Goal: Find specific page/section: Find specific page/section

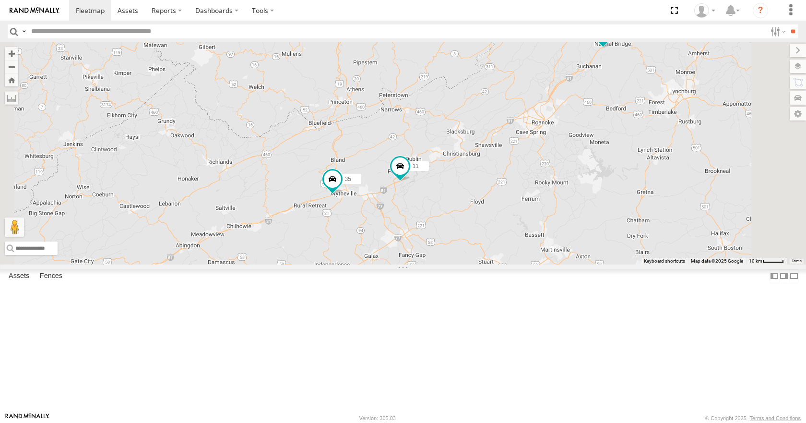
drag, startPoint x: 565, startPoint y: 200, endPoint x: 591, endPoint y: 190, distance: 27.5
click at [591, 190] on div "14 08 04 03 33 35 11 26" at bounding box center [403, 153] width 806 height 222
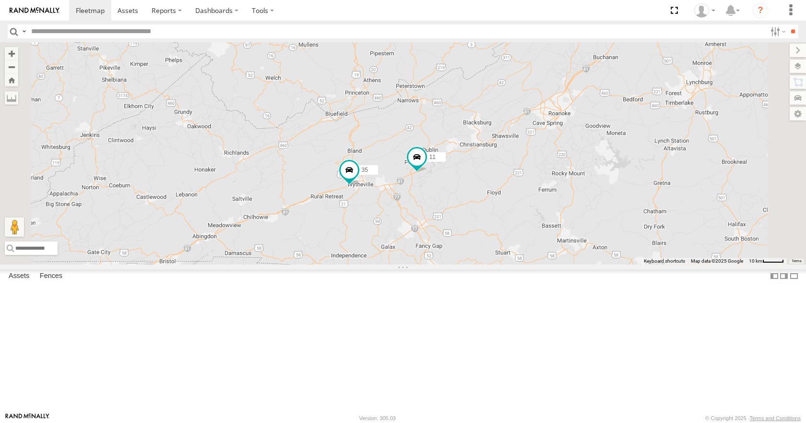
drag, startPoint x: 580, startPoint y: 189, endPoint x: 599, endPoint y: 179, distance: 20.6
click at [599, 179] on div "14 08 04 03 33 35 11 26" at bounding box center [403, 153] width 806 height 222
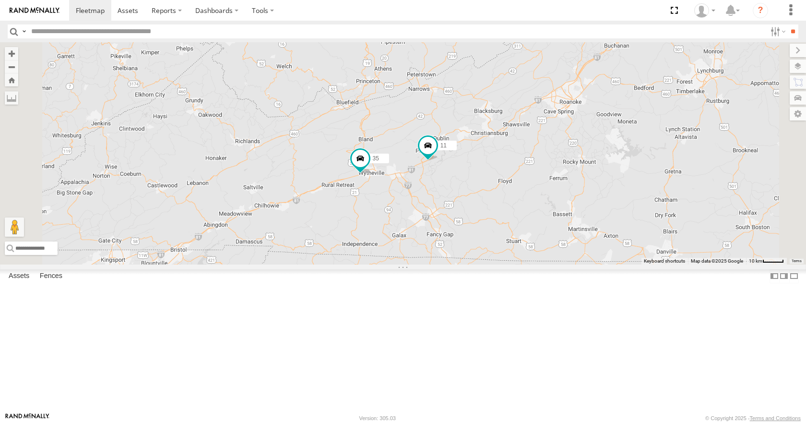
drag, startPoint x: 599, startPoint y: 179, endPoint x: 614, endPoint y: 165, distance: 21.4
click at [614, 165] on div "14 08 04 03 33 35 11 26" at bounding box center [403, 153] width 806 height 222
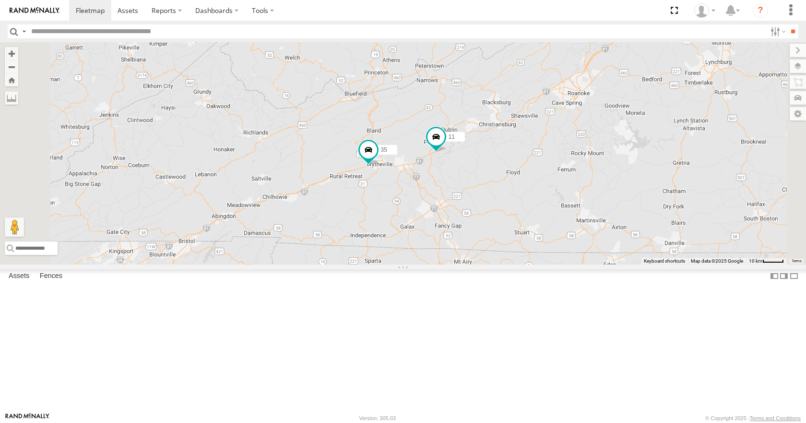
drag, startPoint x: 614, startPoint y: 165, endPoint x: 619, endPoint y: 159, distance: 8.2
click at [619, 159] on div "14 08 04 03 33 35 11 26" at bounding box center [403, 153] width 806 height 222
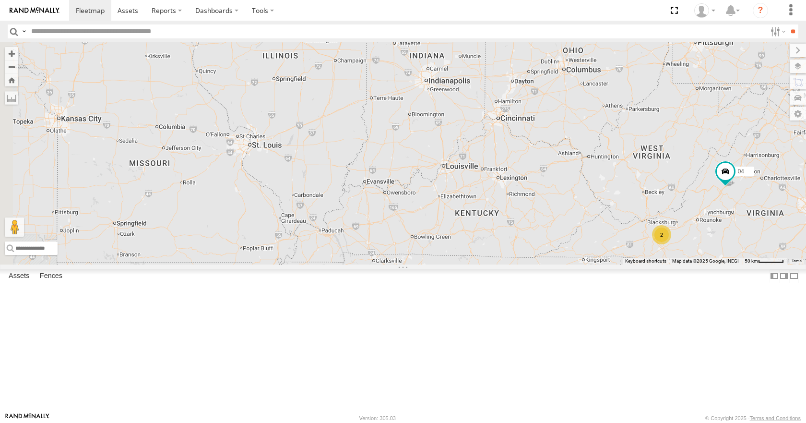
drag, startPoint x: 384, startPoint y: 198, endPoint x: 764, endPoint y: 177, distance: 380.4
click at [764, 177] on div "14 33 08 04 03 2 7 2" at bounding box center [403, 153] width 806 height 222
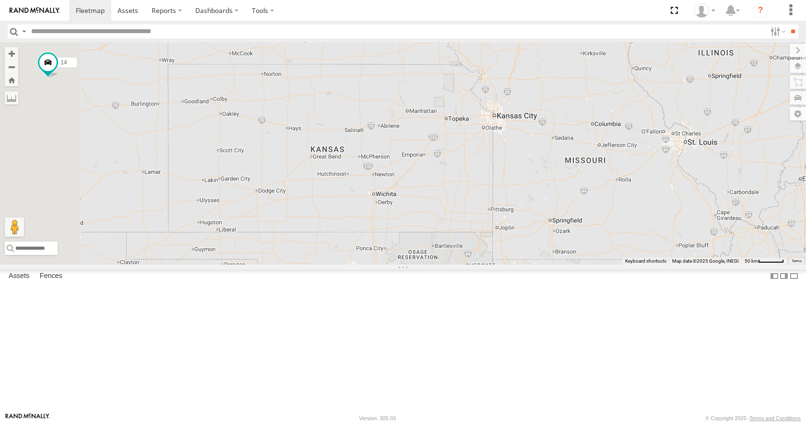
drag, startPoint x: 341, startPoint y: 194, endPoint x: 805, endPoint y: 191, distance: 464.3
click at [805, 191] on div "14 33 08 04 03 2 7 2" at bounding box center [403, 153] width 806 height 222
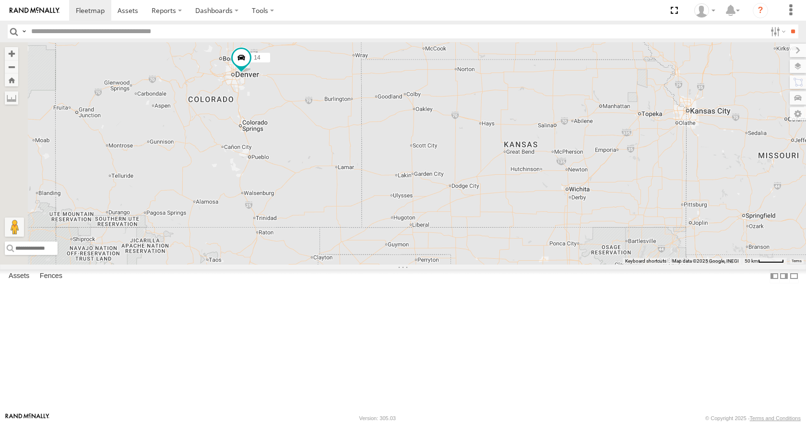
drag, startPoint x: 459, startPoint y: 209, endPoint x: 544, endPoint y: 204, distance: 85.5
click at [544, 204] on div "14 33 08 04 03 2 7 2" at bounding box center [403, 153] width 806 height 222
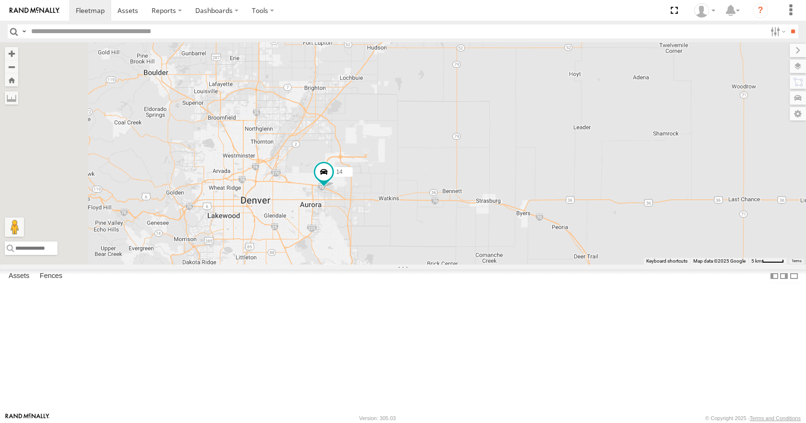
drag, startPoint x: 362, startPoint y: 162, endPoint x: 392, endPoint y: 240, distance: 83.8
click at [392, 240] on div "14 33 08 04 03" at bounding box center [403, 153] width 806 height 222
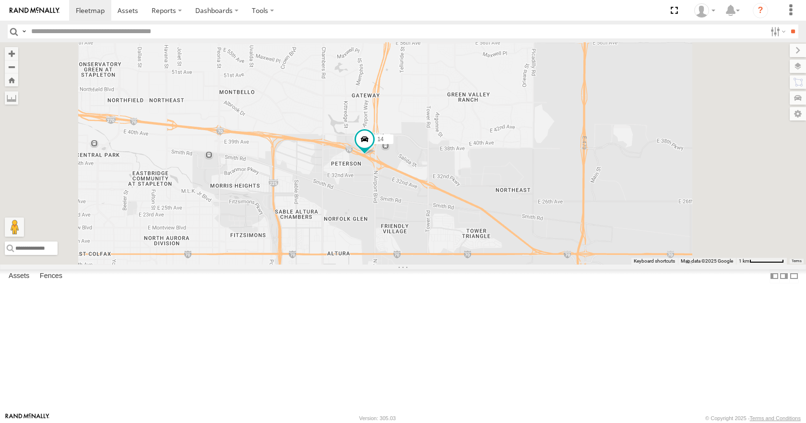
drag, startPoint x: 477, startPoint y: 202, endPoint x: 435, endPoint y: 231, distance: 50.3
click at [435, 231] on div "14 33 08 04 03" at bounding box center [403, 153] width 806 height 222
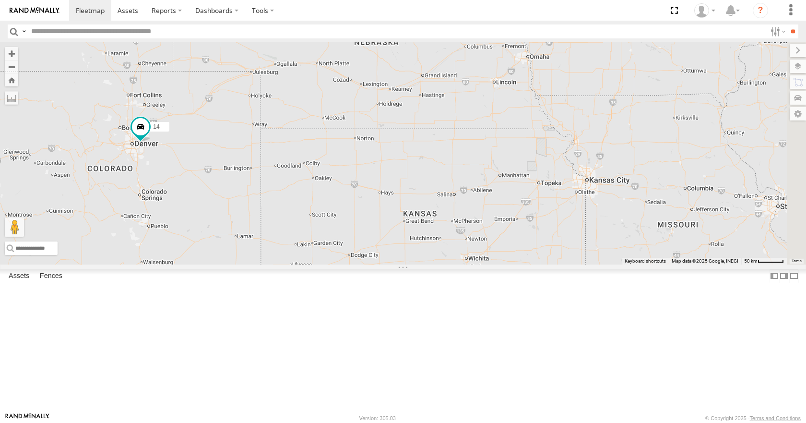
drag, startPoint x: 667, startPoint y: 258, endPoint x: 447, endPoint y: 229, distance: 221.5
click at [447, 229] on div "14 33 08 04 03" at bounding box center [403, 153] width 806 height 222
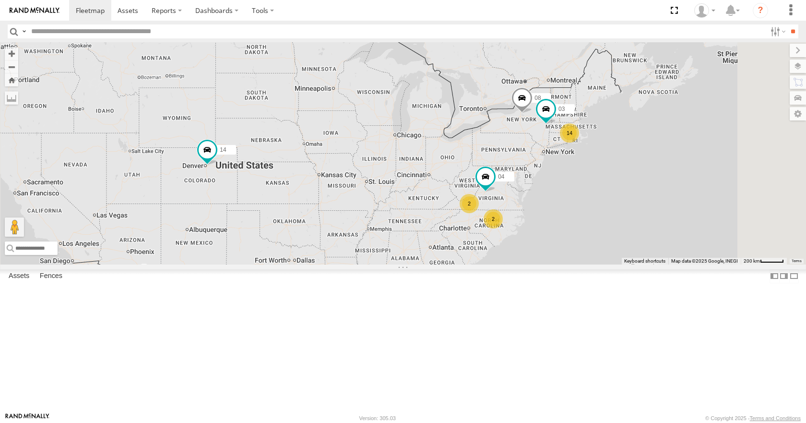
drag, startPoint x: 665, startPoint y: 214, endPoint x: 583, endPoint y: 214, distance: 82.0
click at [583, 214] on div "14 08 04 03 14 2 2" at bounding box center [403, 153] width 806 height 222
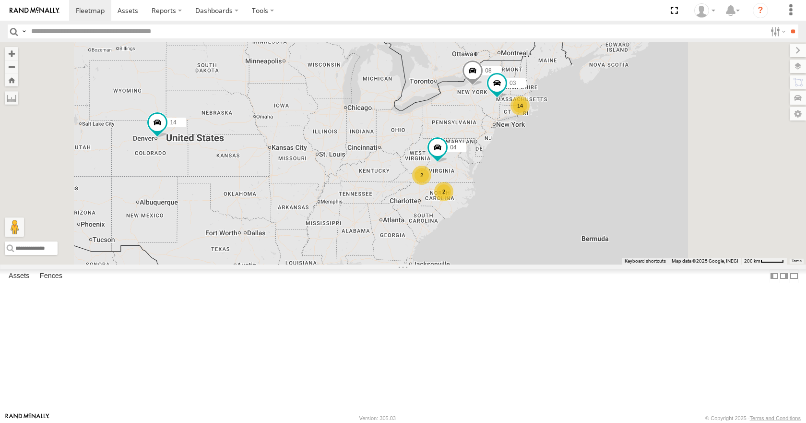
drag, startPoint x: 526, startPoint y: 256, endPoint x: 485, endPoint y: 246, distance: 42.6
click at [485, 246] on div "14 08 04 03 14 2 2" at bounding box center [403, 153] width 806 height 222
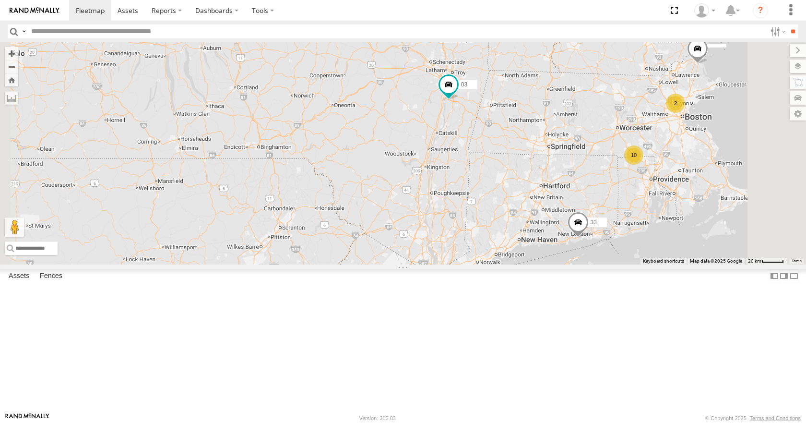
drag, startPoint x: 624, startPoint y: 168, endPoint x: 585, endPoint y: 188, distance: 44.2
click at [585, 188] on div "14 08 04 03 10 33 2" at bounding box center [403, 153] width 806 height 222
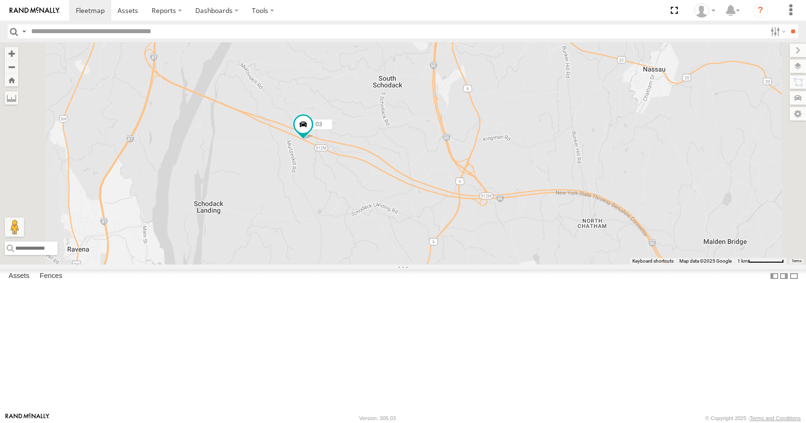
drag, startPoint x: 464, startPoint y: 139, endPoint x: 441, endPoint y: 208, distance: 72.8
click at [441, 208] on div "14 08 04 03 33 05" at bounding box center [403, 153] width 806 height 222
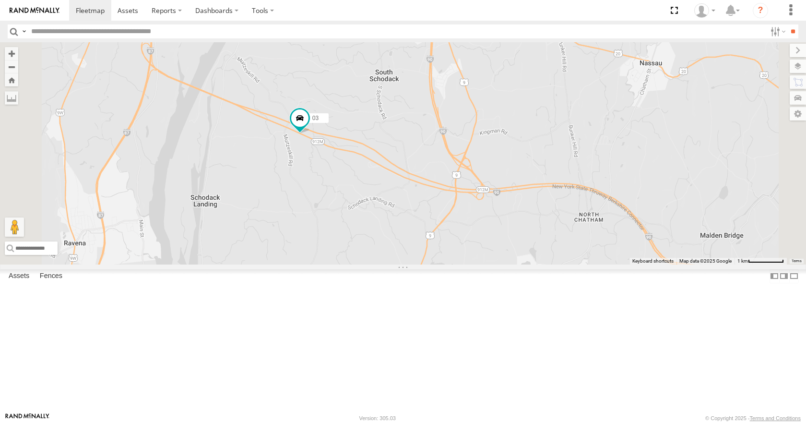
drag, startPoint x: 422, startPoint y: 162, endPoint x: 419, endPoint y: 158, distance: 5.5
click at [419, 158] on div "14 08 04 03 33 05" at bounding box center [403, 153] width 806 height 222
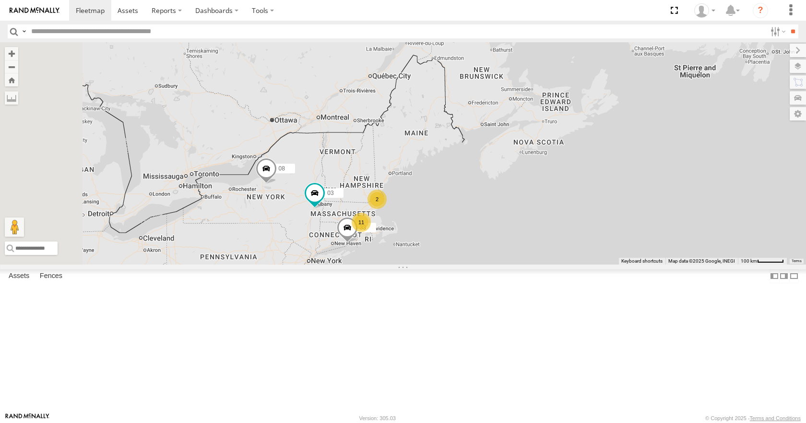
drag, startPoint x: 415, startPoint y: 301, endPoint x: 469, endPoint y: 276, distance: 58.6
click at [469, 264] on div "14 08 04 03 33 11 2" at bounding box center [403, 153] width 806 height 222
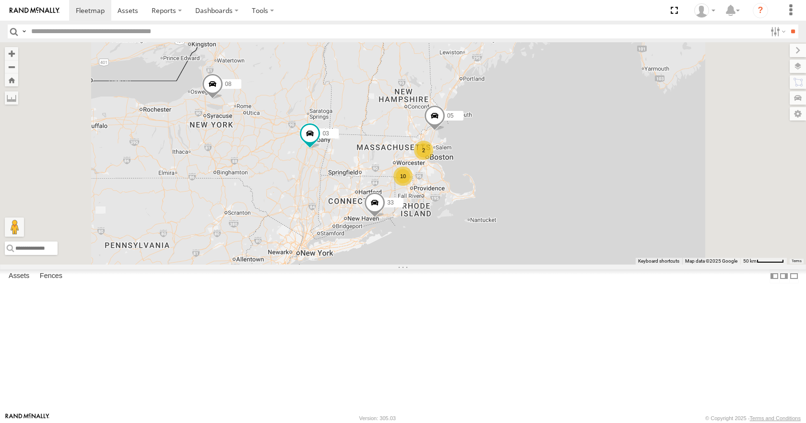
drag, startPoint x: 497, startPoint y: 233, endPoint x: 497, endPoint y: 183, distance: 50.4
click at [497, 183] on div "14 08 04 03 33 10 2 05" at bounding box center [403, 153] width 806 height 222
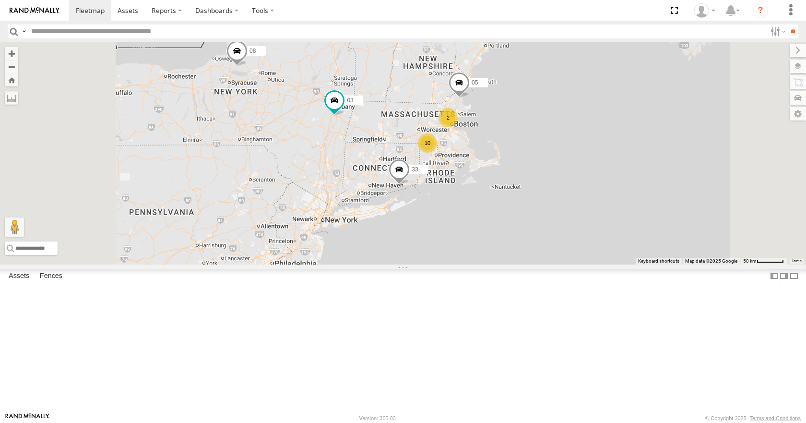
drag, startPoint x: 523, startPoint y: 215, endPoint x: 540, endPoint y: 192, distance: 28.9
click at [540, 192] on div "14 08 04 03 33 10 2 05" at bounding box center [403, 153] width 806 height 222
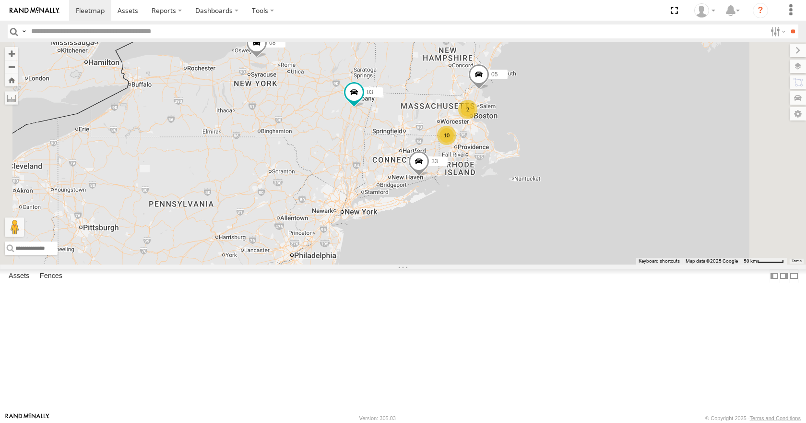
drag, startPoint x: 540, startPoint y: 187, endPoint x: 560, endPoint y: 178, distance: 21.7
click at [560, 178] on div "14 08 04 03 33 10 2 05" at bounding box center [403, 153] width 806 height 222
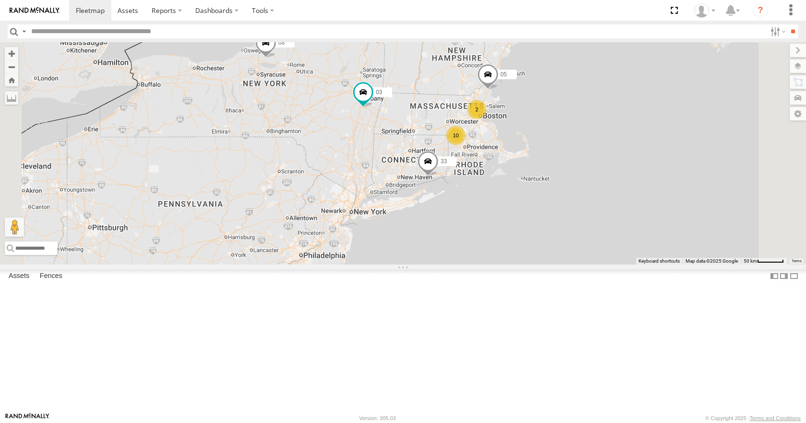
drag, startPoint x: 553, startPoint y: 178, endPoint x: 566, endPoint y: 178, distance: 13.0
click at [566, 178] on div "14 08 04 03 33 10 2 05" at bounding box center [403, 153] width 806 height 222
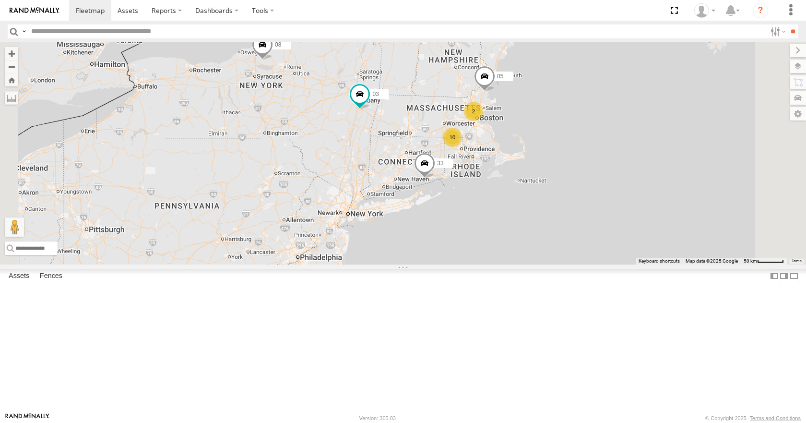
drag, startPoint x: 569, startPoint y: 178, endPoint x: 561, endPoint y: 182, distance: 9.0
click at [561, 182] on div "14 08 04 03 33 10 2 05" at bounding box center [403, 153] width 806 height 222
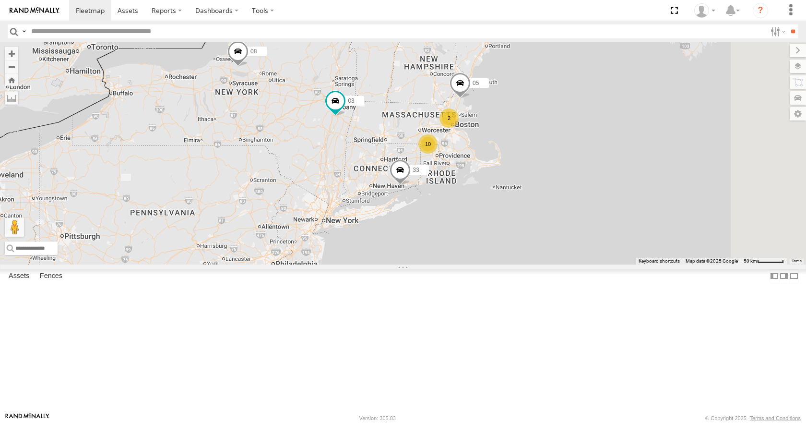
drag, startPoint x: 561, startPoint y: 182, endPoint x: 521, endPoint y: 194, distance: 41.0
click at [521, 194] on div "14 08 04 03 33 10 2 05" at bounding box center [403, 153] width 806 height 222
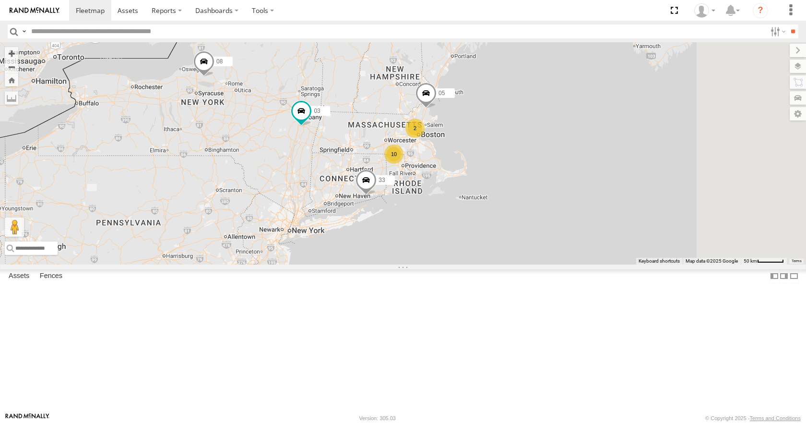
drag, startPoint x: 539, startPoint y: 189, endPoint x: 509, endPoint y: 197, distance: 31.2
click at [509, 197] on div "14 08 04 03 33 10 2 05" at bounding box center [403, 153] width 806 height 222
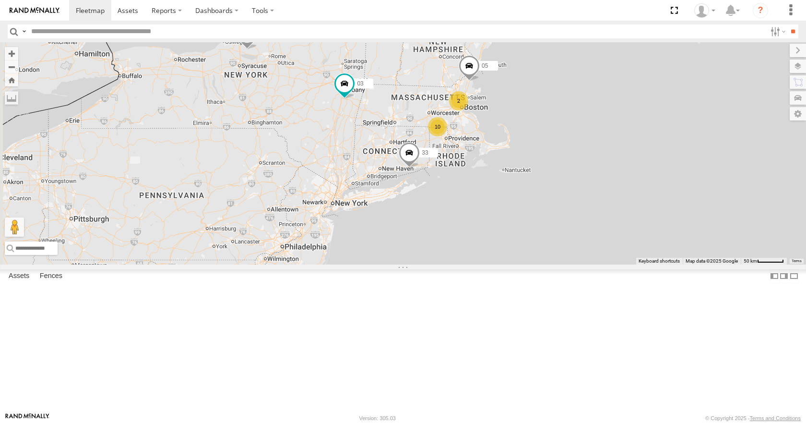
drag, startPoint x: 486, startPoint y: 201, endPoint x: 547, endPoint y: 170, distance: 69.1
click at [547, 170] on div "14 08 04 03 33 10 2 05" at bounding box center [403, 153] width 806 height 222
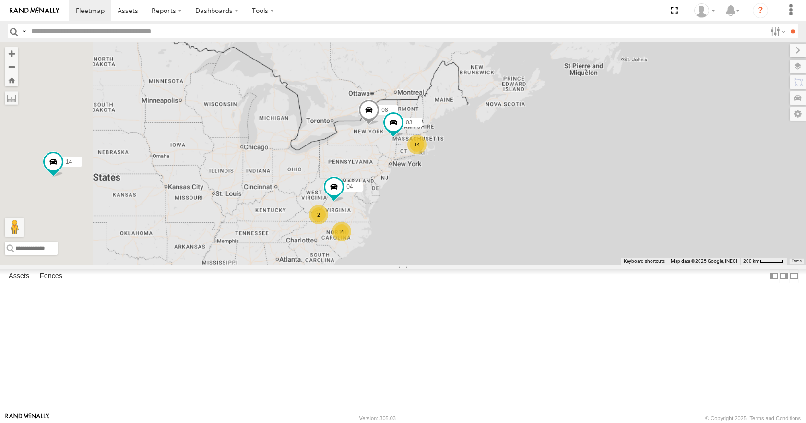
drag, startPoint x: 395, startPoint y: 269, endPoint x: 491, endPoint y: 231, distance: 103.3
click at [491, 231] on div "14 08 04 03 14 2 2" at bounding box center [403, 153] width 806 height 222
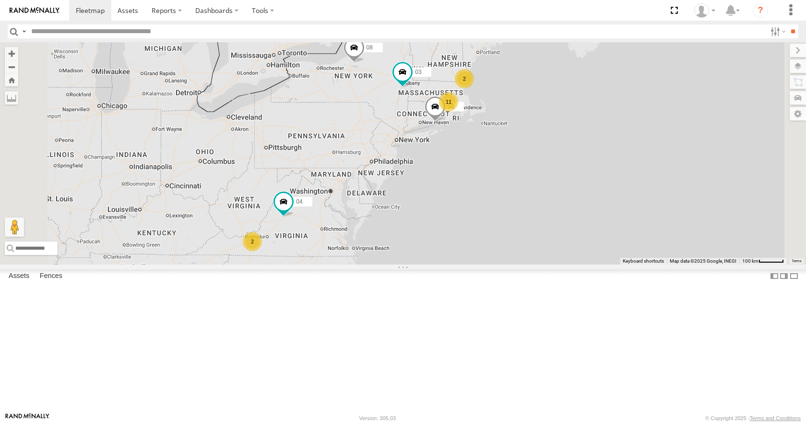
drag, startPoint x: 502, startPoint y: 187, endPoint x: 518, endPoint y: 184, distance: 17.0
click at [518, 184] on div "14 08 04 03 33 11 2 2 2" at bounding box center [403, 153] width 806 height 222
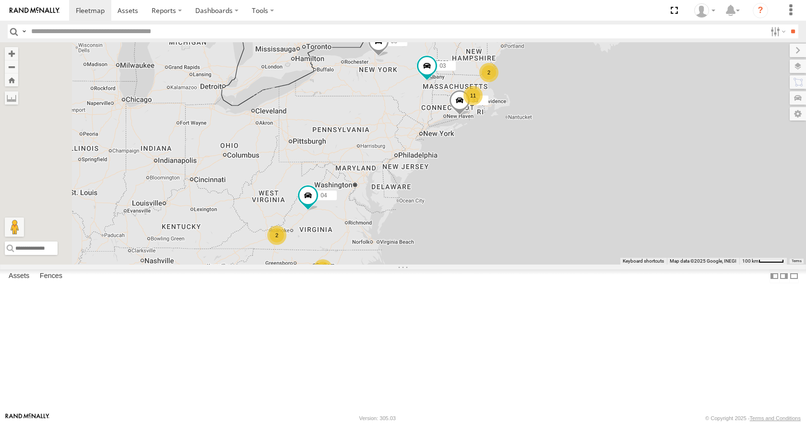
drag, startPoint x: 523, startPoint y: 177, endPoint x: 539, endPoint y: 172, distance: 17.1
click at [539, 172] on div "14 08 04 03 33 11 2 2 2" at bounding box center [403, 153] width 806 height 222
drag, startPoint x: 588, startPoint y: 129, endPoint x: 594, endPoint y: 122, distance: 9.3
click at [594, 122] on div "14 08 04 03 33 11 2 2 2" at bounding box center [403, 153] width 806 height 222
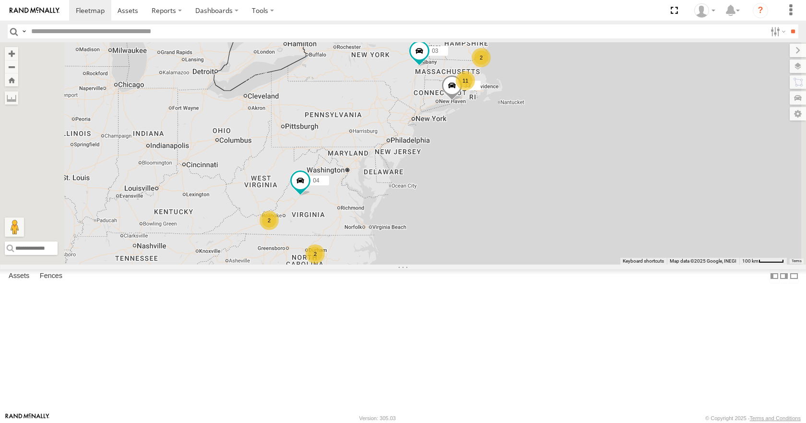
drag, startPoint x: 466, startPoint y: 178, endPoint x: 455, endPoint y: 175, distance: 11.7
click at [455, 175] on div "14 08 04 03 33 11 2 2 2" at bounding box center [403, 153] width 806 height 222
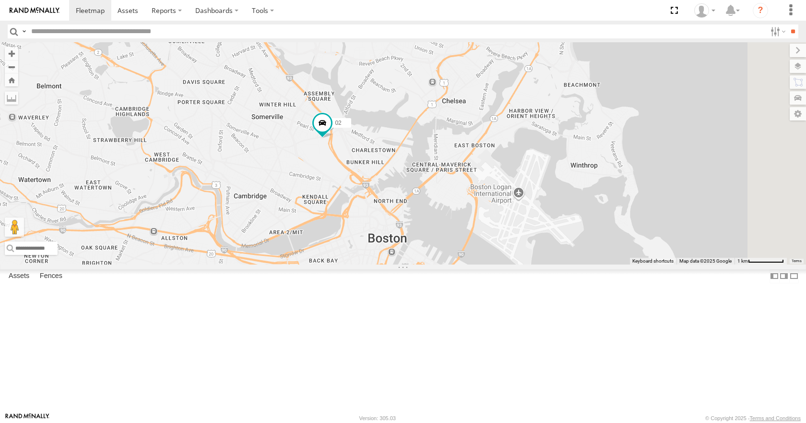
drag, startPoint x: 659, startPoint y: 176, endPoint x: 517, endPoint y: 235, distance: 153.4
click at [517, 235] on div "14 08 04 03 33 05 12 02" at bounding box center [403, 153] width 806 height 222
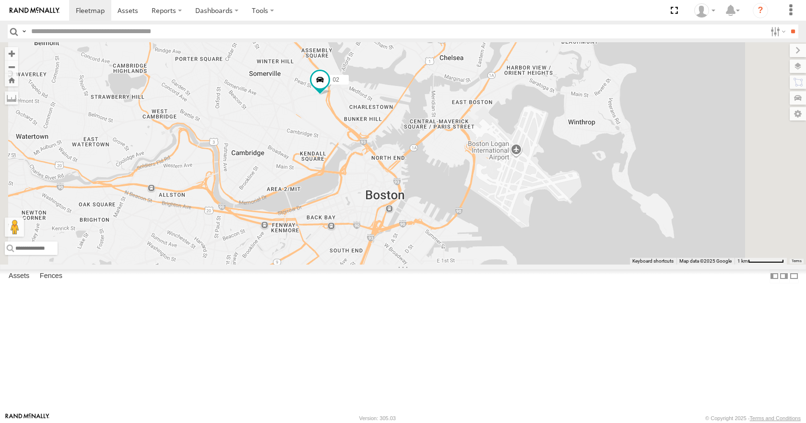
drag, startPoint x: 521, startPoint y: 297, endPoint x: 518, endPoint y: 246, distance: 51.4
click at [518, 246] on div "14 08 04 03 33 05 12 02" at bounding box center [403, 153] width 806 height 222
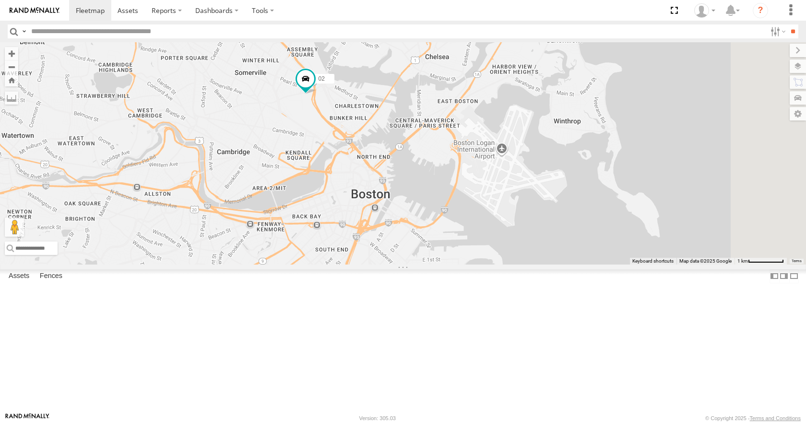
drag, startPoint x: 516, startPoint y: 214, endPoint x: 500, endPoint y: 213, distance: 15.4
click at [500, 213] on div "14 08 04 03 33 05 12 02" at bounding box center [403, 153] width 806 height 222
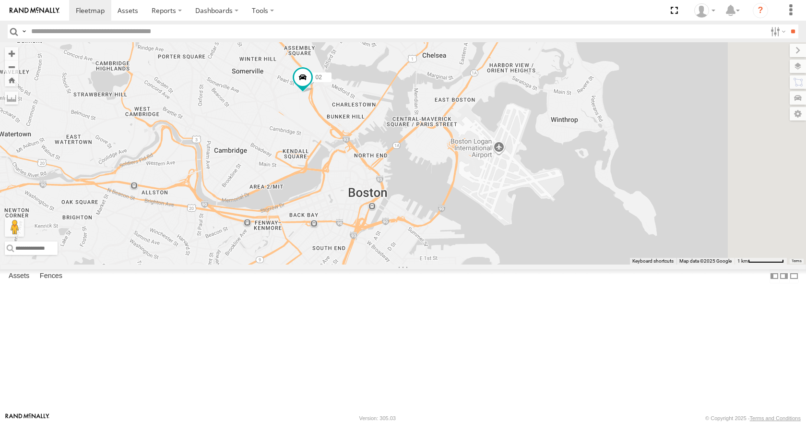
click at [539, 174] on div "14 08 04 03 33 05 12 02" at bounding box center [403, 153] width 806 height 222
drag, startPoint x: 549, startPoint y: 211, endPoint x: 539, endPoint y: 218, distance: 12.4
click at [539, 218] on div "14 08 04 03 33 05 12 02" at bounding box center [403, 153] width 806 height 222
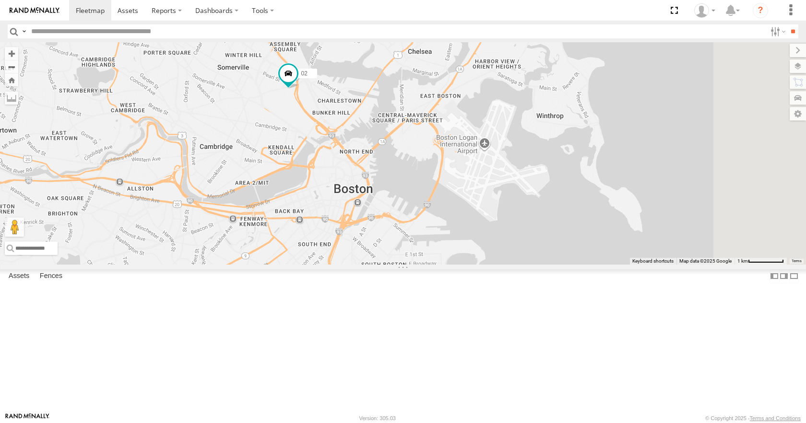
drag, startPoint x: 561, startPoint y: 168, endPoint x: 556, endPoint y: 155, distance: 13.8
click at [556, 155] on div "14 08 04 03 33 05 12 02" at bounding box center [403, 153] width 806 height 222
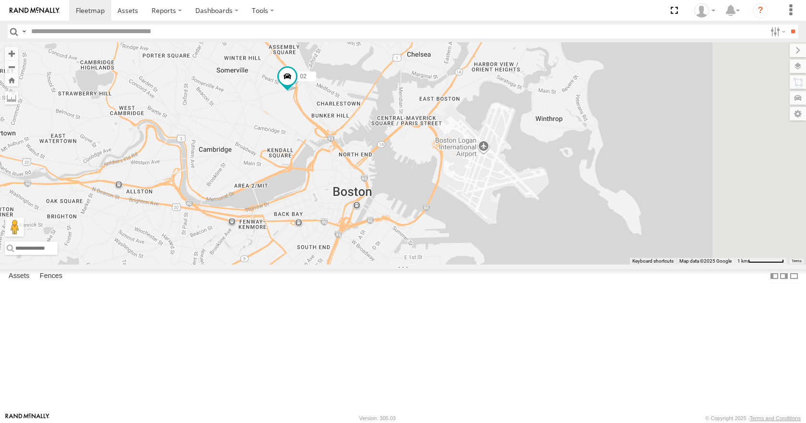
click at [553, 175] on div "14 08 04 03 33 05 12 02" at bounding box center [403, 153] width 806 height 222
drag, startPoint x: 581, startPoint y: 203, endPoint x: 588, endPoint y: 193, distance: 12.4
click at [588, 193] on div "14 08 04 03 33 05 12 02" at bounding box center [403, 153] width 806 height 222
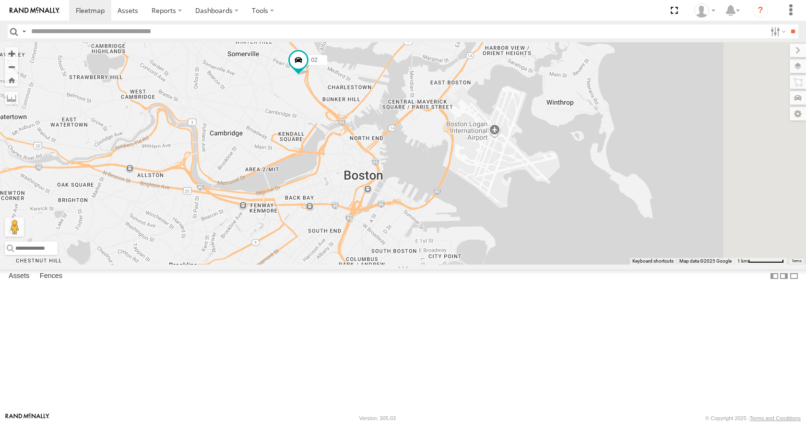
drag, startPoint x: 597, startPoint y: 245, endPoint x: 622, endPoint y: 238, distance: 25.8
click at [622, 238] on div "14 08 04 03 33 05 12 02" at bounding box center [403, 153] width 806 height 222
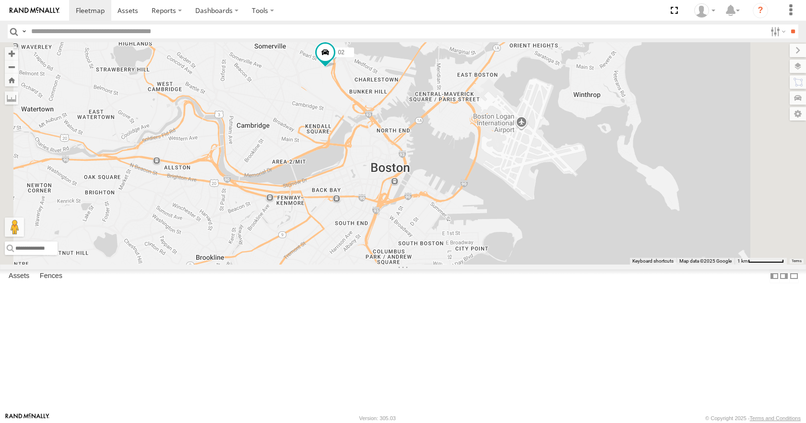
drag, startPoint x: 559, startPoint y: 210, endPoint x: 607, endPoint y: 240, distance: 57.1
click at [607, 240] on div "14 08 04 03 33 05 12 02" at bounding box center [403, 153] width 806 height 222
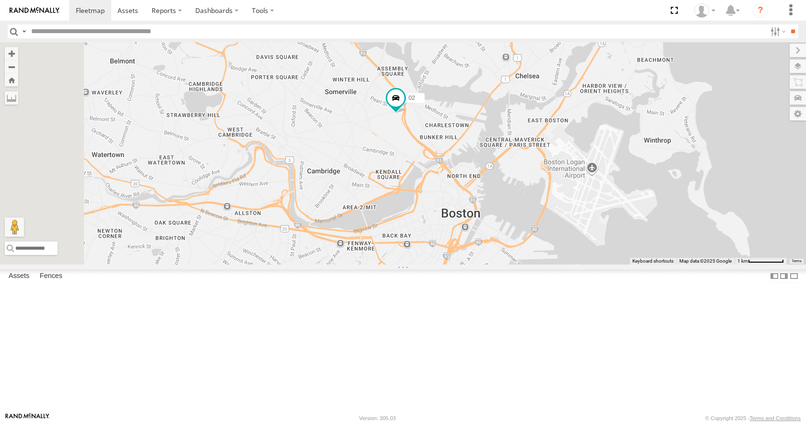
drag, startPoint x: 621, startPoint y: 196, endPoint x: 624, endPoint y: 209, distance: 13.6
click at [624, 209] on div "14 08 04 03 33 05 12 02" at bounding box center [403, 153] width 806 height 222
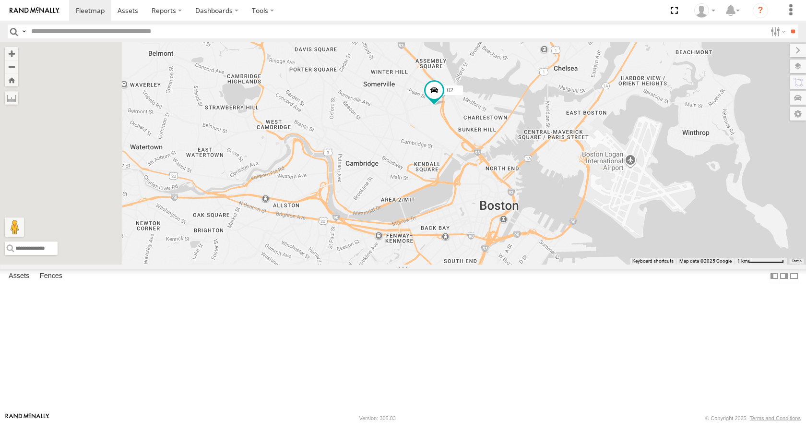
drag, startPoint x: 574, startPoint y: 216, endPoint x: 614, endPoint y: 185, distance: 50.6
click at [614, 185] on div "14 08 04 03 33 05 12 02" at bounding box center [403, 153] width 806 height 222
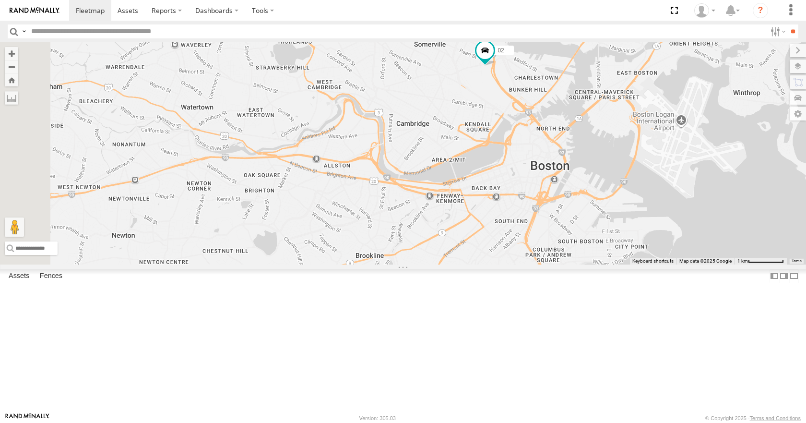
drag, startPoint x: 598, startPoint y: 223, endPoint x: 629, endPoint y: 200, distance: 38.7
click at [636, 194] on div "14 08 04 03 33 05 12 02" at bounding box center [403, 153] width 806 height 222
drag, startPoint x: 613, startPoint y: 200, endPoint x: 574, endPoint y: 212, distance: 41.9
click at [574, 212] on div "14 08 04 03 33 05 12 02" at bounding box center [403, 153] width 806 height 222
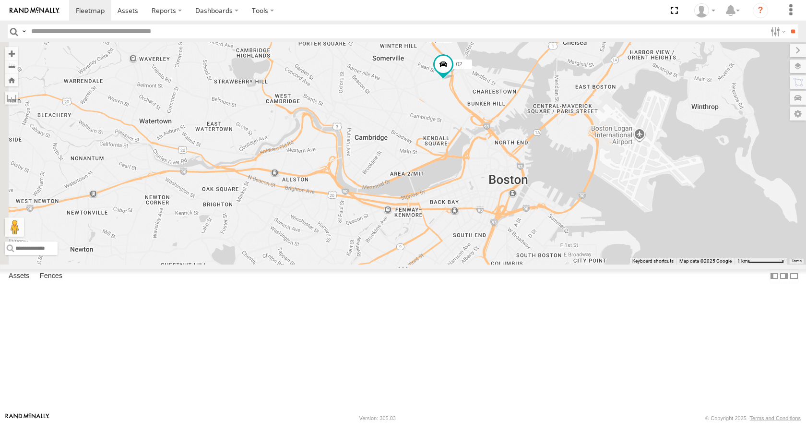
click at [545, 203] on div "14 08 04 03 33 05 12 02" at bounding box center [403, 153] width 806 height 222
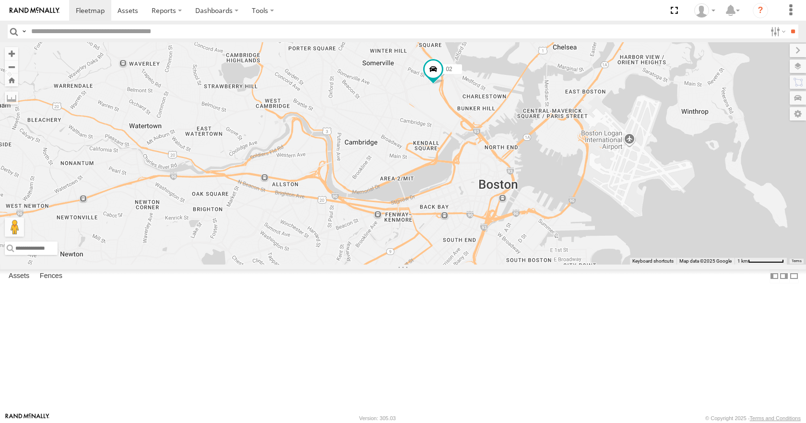
drag, startPoint x: 556, startPoint y: 231, endPoint x: 545, endPoint y: 237, distance: 12.5
click at [545, 237] on div "14 08 04 03 33 05 12 02" at bounding box center [403, 153] width 806 height 222
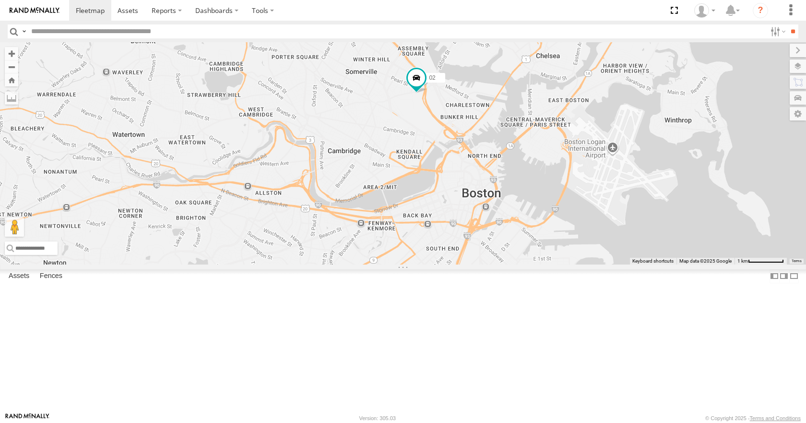
drag, startPoint x: 546, startPoint y: 214, endPoint x: 535, endPoint y: 217, distance: 11.1
click at [535, 217] on div "14 08 04 03 33 05 12 02" at bounding box center [403, 153] width 806 height 222
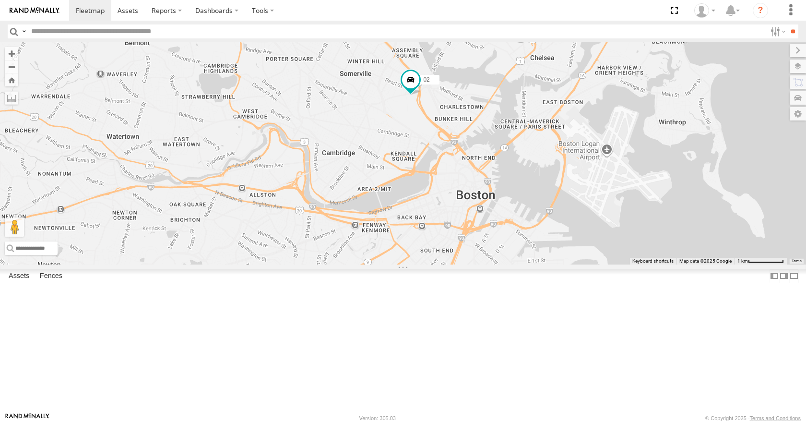
click at [515, 197] on div "14 08 04 03 33 05 12 02" at bounding box center [403, 153] width 806 height 222
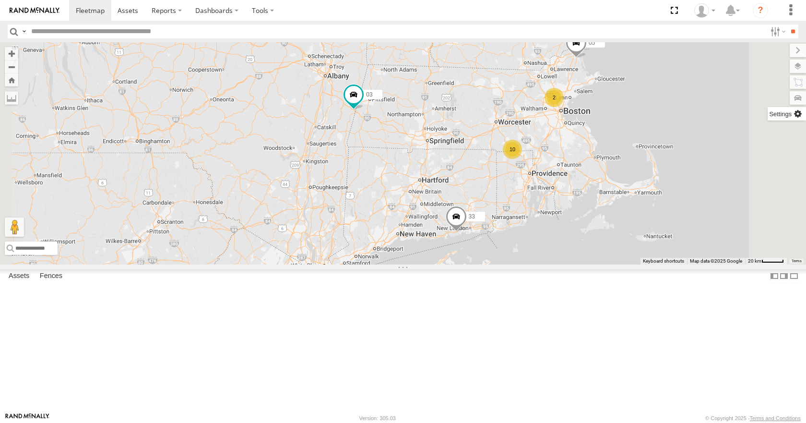
drag, startPoint x: 410, startPoint y: 142, endPoint x: 795, endPoint y: 113, distance: 386.7
click at [776, 113] on div "14 33 08 04 03 05 10 2" at bounding box center [403, 153] width 806 height 222
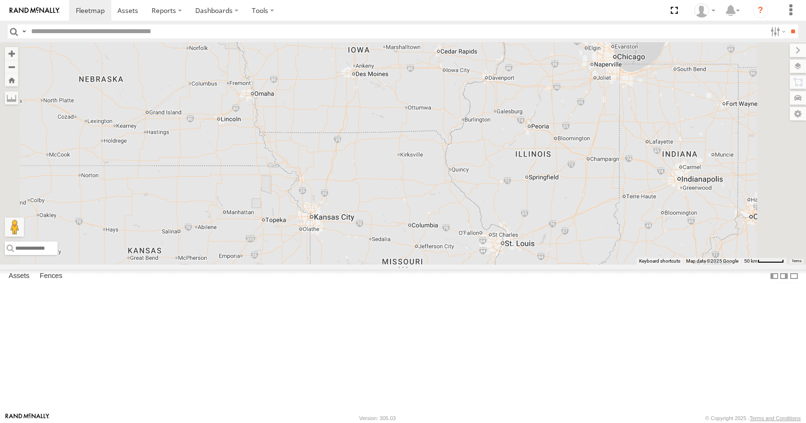
drag, startPoint x: 455, startPoint y: 168, endPoint x: 691, endPoint y: 212, distance: 239.7
click at [691, 212] on div "14 33 08 04 03 05" at bounding box center [403, 153] width 806 height 222
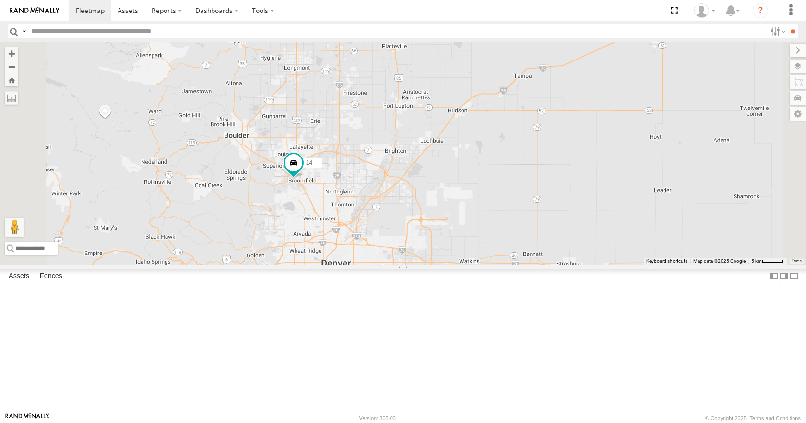
drag, startPoint x: 387, startPoint y: 180, endPoint x: 477, endPoint y: 232, distance: 103.7
click at [477, 232] on div "14 33 08 04 03 05" at bounding box center [403, 153] width 806 height 222
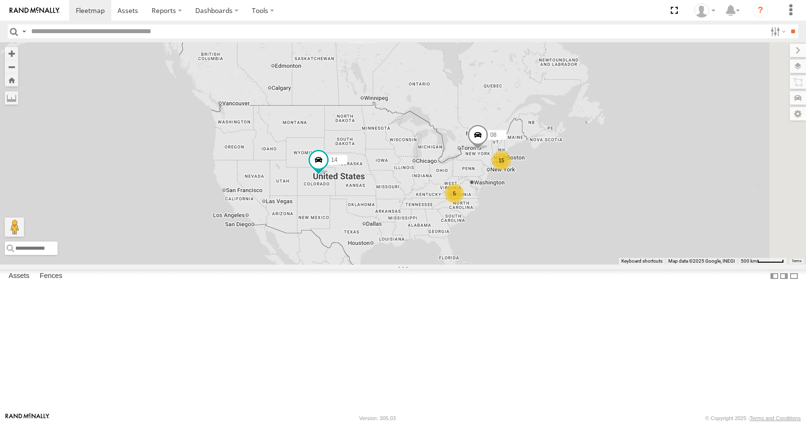
drag, startPoint x: 688, startPoint y: 224, endPoint x: 543, endPoint y: 239, distance: 146.2
click at [543, 239] on div "14 08 15 5" at bounding box center [403, 153] width 806 height 222
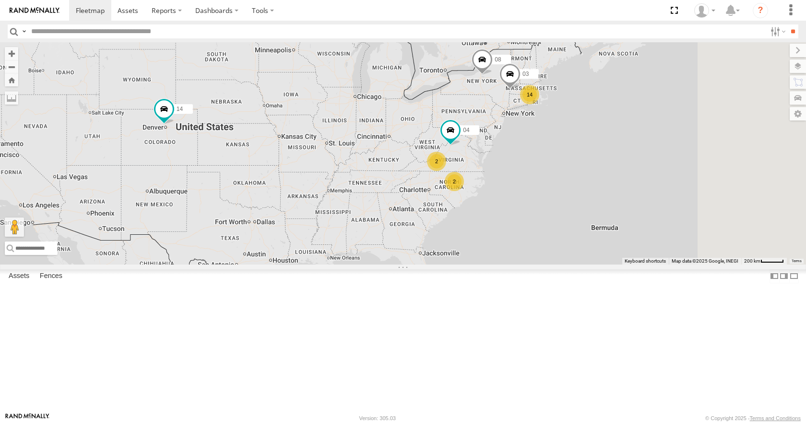
drag, startPoint x: 630, startPoint y: 200, endPoint x: 574, endPoint y: 176, distance: 61.5
click at [574, 176] on div "14 2 14 08 04 2 03" at bounding box center [403, 153] width 806 height 222
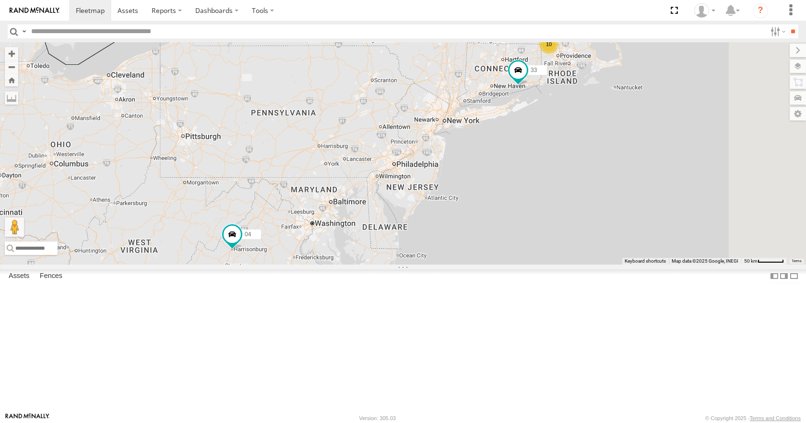
drag, startPoint x: 575, startPoint y: 237, endPoint x: 466, endPoint y: 275, distance: 114.8
click at [466, 264] on div "14 08 04 03 35 33 05 11 10 2" at bounding box center [403, 153] width 806 height 222
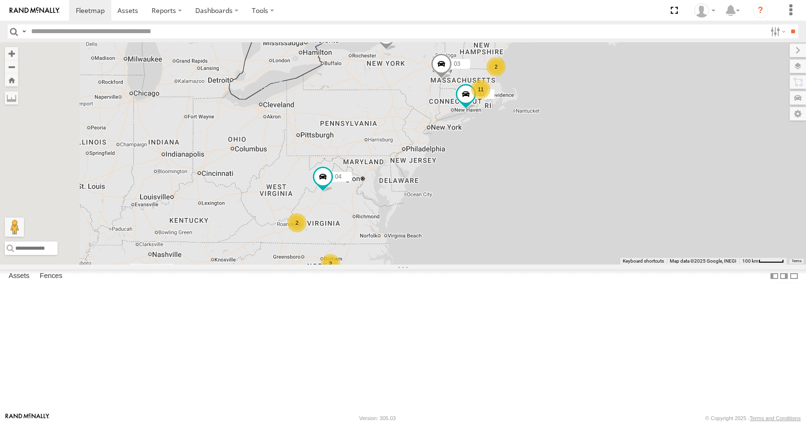
drag, startPoint x: 466, startPoint y: 275, endPoint x: 506, endPoint y: 237, distance: 55.0
click at [506, 237] on div "14 08 04 03 33 11 2 2 2" at bounding box center [403, 153] width 806 height 222
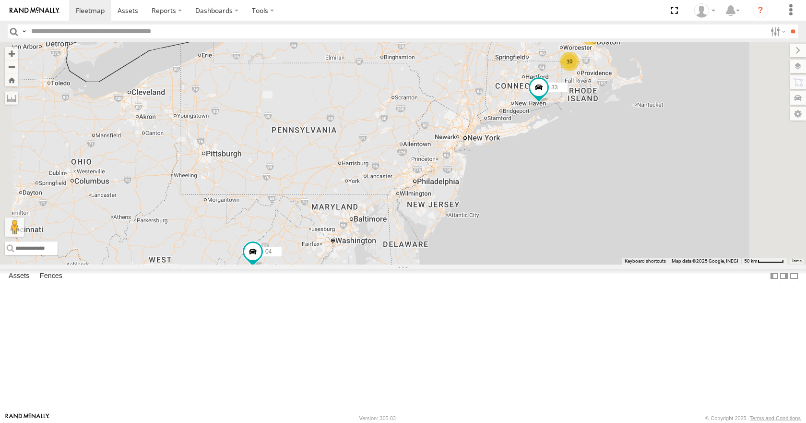
drag, startPoint x: 506, startPoint y: 237, endPoint x: 477, endPoint y: 300, distance: 69.5
click at [477, 264] on div "14 08 04 03 33 10 35 2 05 11" at bounding box center [403, 153] width 806 height 222
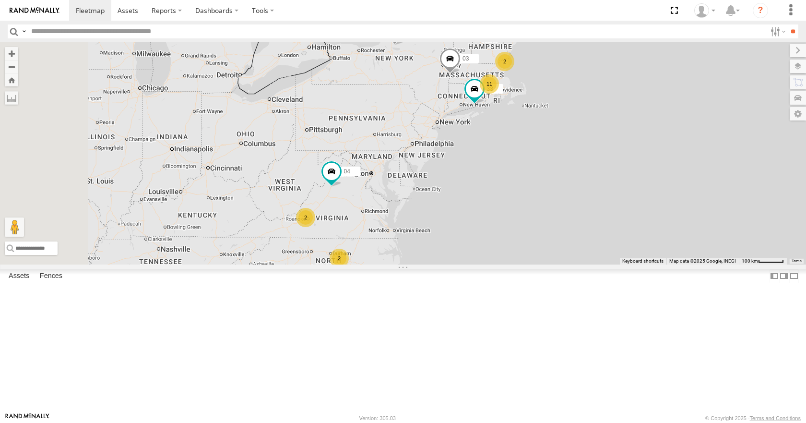
drag, startPoint x: 481, startPoint y: 274, endPoint x: 509, endPoint y: 212, distance: 68.7
click at [509, 212] on div "14 08 04 03 33 11 2 2 2" at bounding box center [403, 153] width 806 height 222
